Goal: Information Seeking & Learning: Learn about a topic

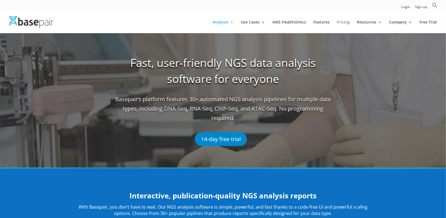
click at [346, 24] on link "Pricing" at bounding box center [343, 26] width 13 height 13
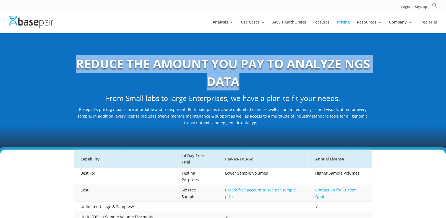
drag, startPoint x: 77, startPoint y: 57, endPoint x: 251, endPoint y: 82, distance: 175.8
click at [251, 82] on h1 "REDUCE THE AMOUNT YOU PAY TO ANALYZE NGS DATA" at bounding box center [223, 74] width 299 height 38
copy b "REDUCE THE AMOUNT YOU PAY TO ANALYZE NGS DATA"
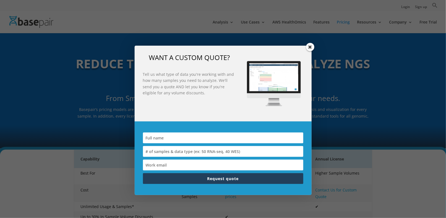
click at [310, 49] on span at bounding box center [310, 47] width 8 height 8
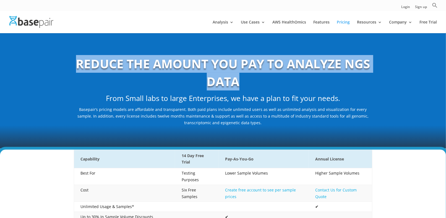
drag, startPoint x: 66, startPoint y: 58, endPoint x: 253, endPoint y: 84, distance: 188.3
click at [253, 84] on div "REDUCE THE AMOUNT YOU PAY TO ANALYZE NGS DATA From Small labs to large Enterpri…" at bounding box center [223, 91] width 446 height 116
copy b "REDUCE THE AMOUNT YOU PAY TO ANALYZE NGS DATA"
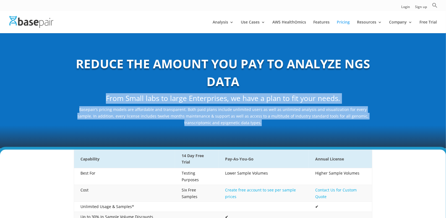
drag, startPoint x: 74, startPoint y: 105, endPoint x: 257, endPoint y: 122, distance: 184.0
click at [257, 122] on div "REDUCE THE AMOUNT YOU PAY TO ANALYZE NGS DATA From Small labs to large Enterpri…" at bounding box center [223, 90] width 299 height 71
click at [257, 122] on p "Basepair’s pricing models are affordable and transparent. Both paid plans inclu…" at bounding box center [223, 116] width 299 height 20
drag, startPoint x: 74, startPoint y: 106, endPoint x: 276, endPoint y: 137, distance: 204.4
click at [276, 137] on div "REDUCE THE AMOUNT YOU PAY TO ANALYZE NGS DATA From Small labs to large Enterpri…" at bounding box center [223, 91] width 446 height 116
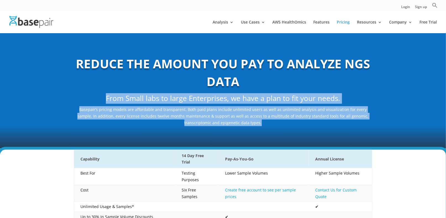
copy div "From Small labs to large Enterprises, we have a plan to fit your needs. Basepai…"
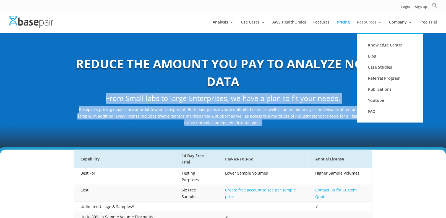
click at [366, 23] on link "Resources" at bounding box center [369, 26] width 25 height 13
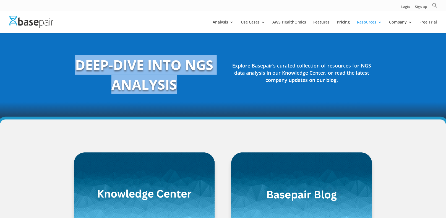
drag, startPoint x: 70, startPoint y: 62, endPoint x: 178, endPoint y: 92, distance: 112.6
click at [178, 92] on div "DEEP-DIVE INTO NGS ANALYSIS Explore Basepair’s curated collection of resources …" at bounding box center [223, 76] width 446 height 87
copy h1 "DEEP-DIVE INTO NGS ANALYSIS"
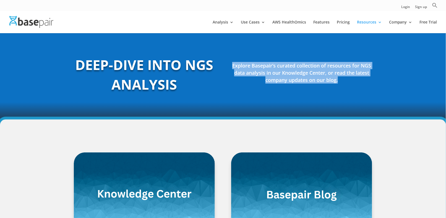
drag, startPoint x: 230, startPoint y: 64, endPoint x: 350, endPoint y: 84, distance: 122.4
click at [350, 84] on div "DEEP-DIVE INTO NGS ANALYSIS Explore Basepair’s curated collection of resources …" at bounding box center [223, 76] width 299 height 57
copy h4 "Explore Basepair’s curated collection of resources for NGS data analysis in our…"
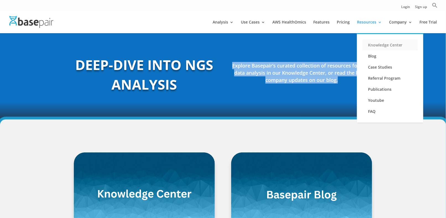
click at [375, 48] on link "Knowledge Center" at bounding box center [390, 45] width 55 height 11
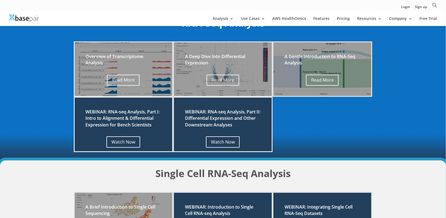
scroll to position [111, 0]
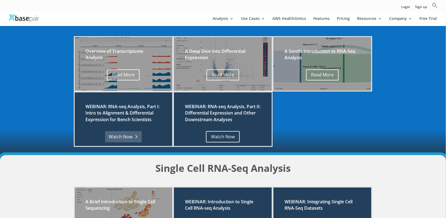
click at [126, 136] on link "Watch Now" at bounding box center [123, 136] width 37 height 11
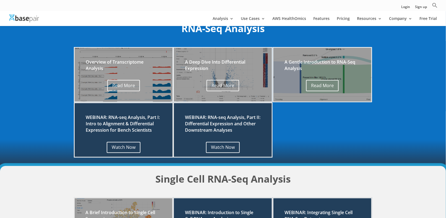
scroll to position [111, 0]
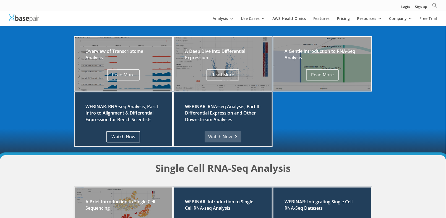
click at [229, 138] on link "Watch Now" at bounding box center [223, 136] width 37 height 11
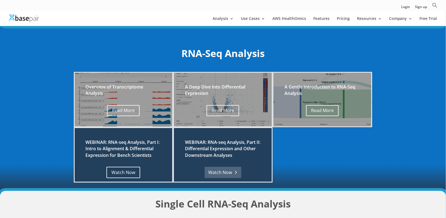
scroll to position [83, 0]
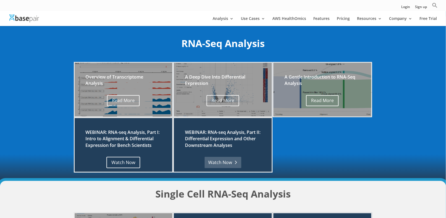
click at [217, 160] on link "Watch Now" at bounding box center [223, 162] width 37 height 11
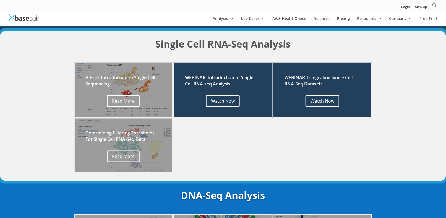
scroll to position [249, 0]
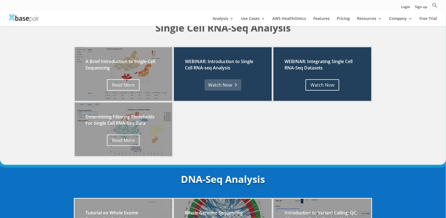
click at [234, 88] on link "Watch Now" at bounding box center [223, 84] width 37 height 11
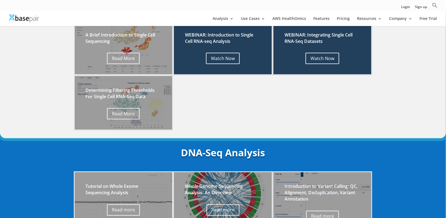
scroll to position [249, 0]
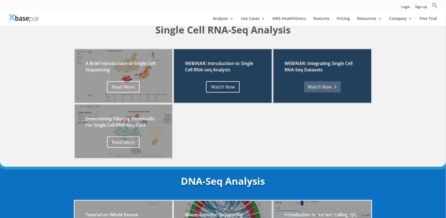
click at [322, 86] on link "Watch Now" at bounding box center [322, 86] width 37 height 11
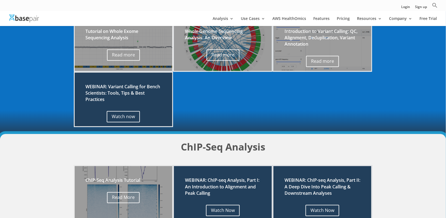
scroll to position [443, 0]
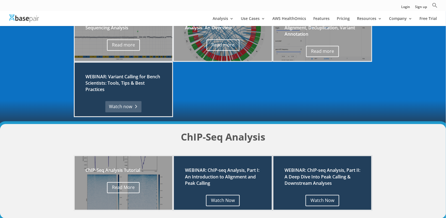
click at [131, 103] on link "Watch now" at bounding box center [123, 106] width 36 height 11
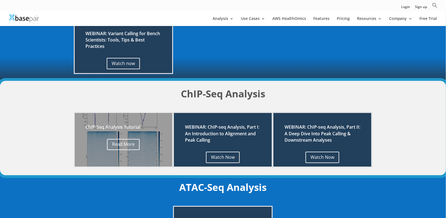
scroll to position [498, 0]
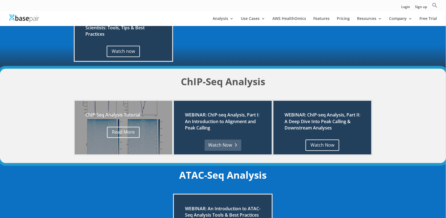
click at [214, 145] on link "Watch Now" at bounding box center [223, 144] width 37 height 11
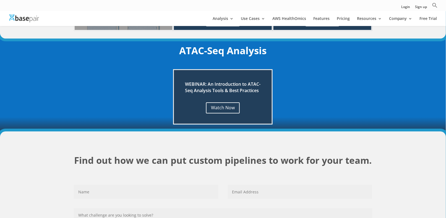
scroll to position [498, 0]
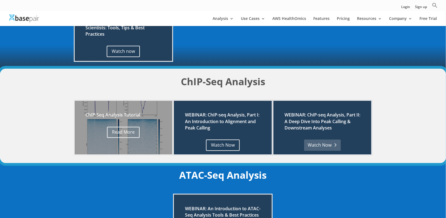
click at [316, 144] on link "Watch Now" at bounding box center [322, 144] width 37 height 11
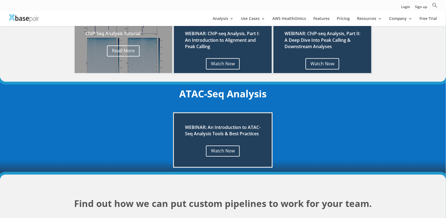
scroll to position [581, 0]
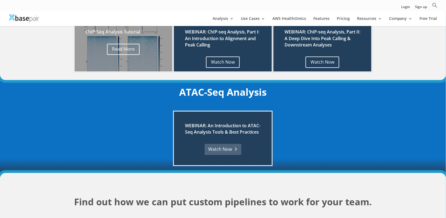
click at [223, 154] on link "Watch Now" at bounding box center [223, 149] width 37 height 11
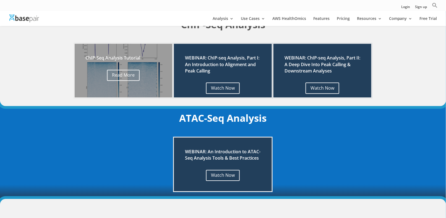
scroll to position [553, 0]
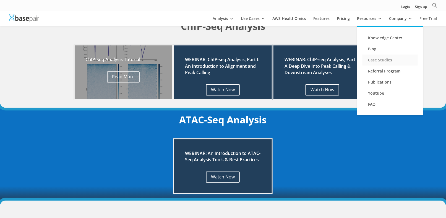
click at [378, 59] on link "Case Studies" at bounding box center [390, 60] width 55 height 11
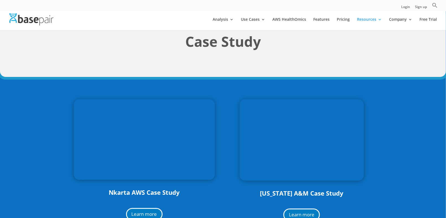
scroll to position [55, 0]
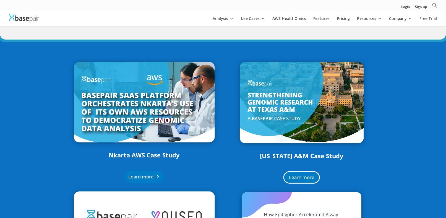
click at [146, 176] on link "Learn more" at bounding box center [145, 177] width 40 height 12
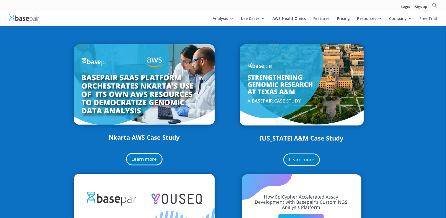
scroll to position [83, 0]
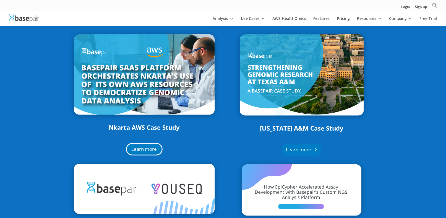
click at [304, 149] on link "Learn more" at bounding box center [302, 150] width 40 height 12
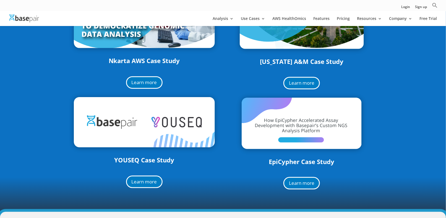
scroll to position [166, 0]
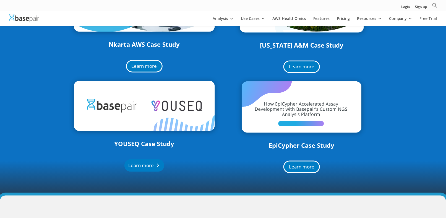
click at [140, 165] on link "Learn more" at bounding box center [145, 165] width 40 height 12
click at [297, 167] on link "Learn more" at bounding box center [302, 167] width 40 height 12
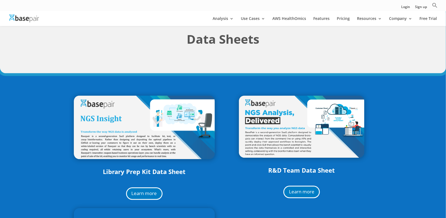
scroll to position [360, 0]
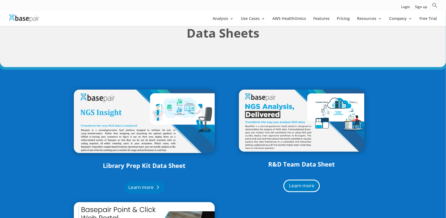
click at [146, 190] on link "Learn more" at bounding box center [145, 188] width 40 height 12
click at [297, 189] on link "Learn more" at bounding box center [302, 186] width 40 height 12
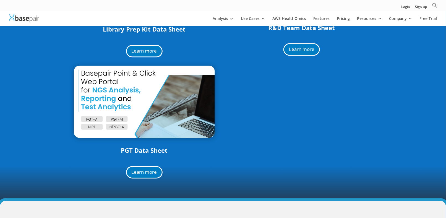
scroll to position [498, 0]
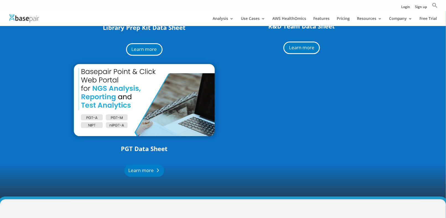
click at [146, 168] on link "Learn more" at bounding box center [145, 170] width 40 height 12
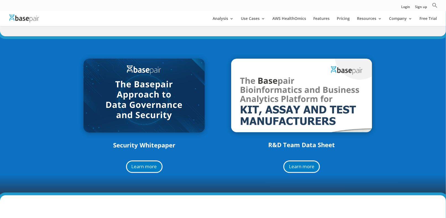
scroll to position [747, 0]
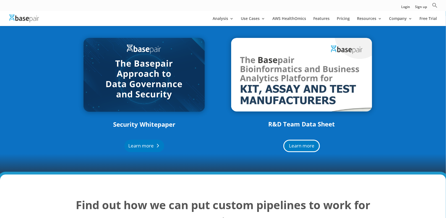
click at [134, 144] on link "Learn more" at bounding box center [145, 146] width 40 height 12
click at [294, 143] on link "Learn more" at bounding box center [302, 146] width 40 height 12
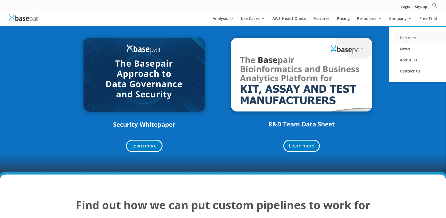
click at [398, 40] on link "Partners" at bounding box center [422, 37] width 55 height 11
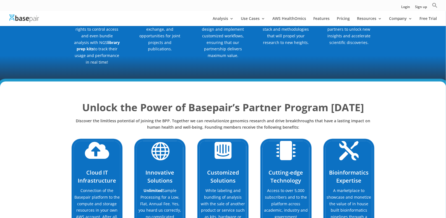
scroll to position [332, 0]
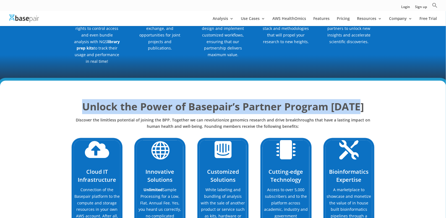
drag, startPoint x: 81, startPoint y: 94, endPoint x: 404, endPoint y: 95, distance: 323.7
click at [404, 95] on div "Unlock the Power of Basepair’s Partner Program Today Discover the limitless pot…" at bounding box center [223, 215] width 446 height 268
copy strong "Unlock the Power of Basepair’s Partner Program Today"
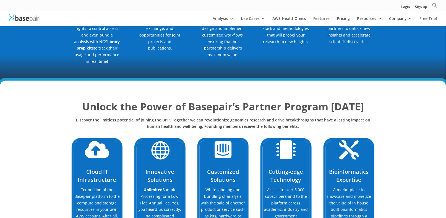
click at [223, 117] on p "Discover the limitless potential of joining the BPP. Together we can revolution…" at bounding box center [223, 123] width 299 height 13
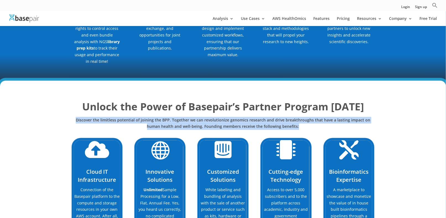
drag, startPoint x: 303, startPoint y: 114, endPoint x: 71, endPoint y: 108, distance: 231.4
click at [71, 108] on div "Unlock the Power of Basepair’s Partner Program Today Discover the limitless pot…" at bounding box center [223, 215] width 446 height 268
copy p "Discover the limitless potential of joining the BPP. Together we can revolution…"
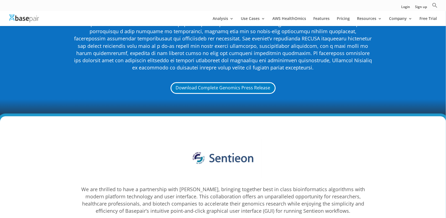
scroll to position [1301, 0]
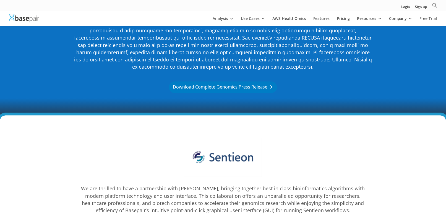
click at [249, 81] on link "Download Complete Genomics Press Release" at bounding box center [223, 87] width 108 height 12
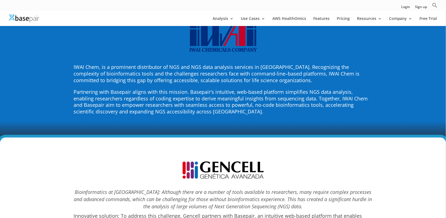
scroll to position [2131, 0]
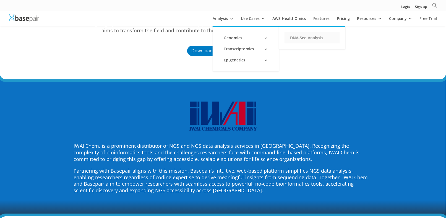
click at [304, 38] on link "DNA-Seq Analysis" at bounding box center [312, 37] width 55 height 11
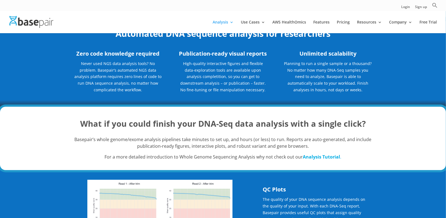
scroll to position [55, 0]
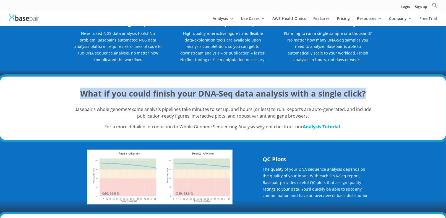
drag, startPoint x: 78, startPoint y: 91, endPoint x: 395, endPoint y: 98, distance: 316.6
click at [395, 98] on div "What if you could finish your DNA-Seq data analysis with a single click? Basepa…" at bounding box center [223, 108] width 446 height 63
copy strong "What if you could finish your DNA-Seq data analysis with a single click?"
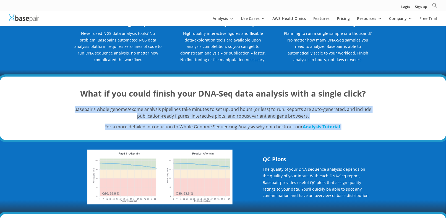
drag, startPoint x: 74, startPoint y: 109, endPoint x: 359, endPoint y: 130, distance: 286.6
click at [359, 130] on div "Basepair’s whole genome/exome analysis pipelines take minutes to set up, and ho…" at bounding box center [223, 118] width 299 height 24
copy div "Basepair’s whole genome/exome analysis pipelines take minutes to set up, and ho…"
